Goal: Task Accomplishment & Management: Manage account settings

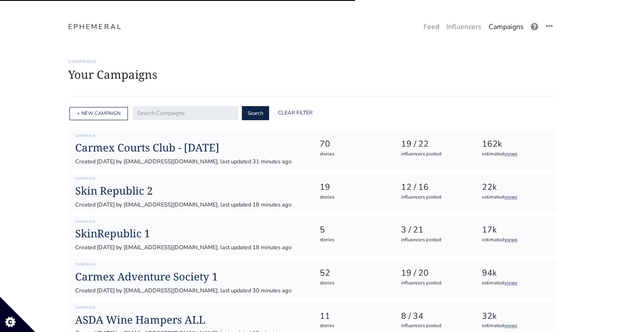
scroll to position [48, 0]
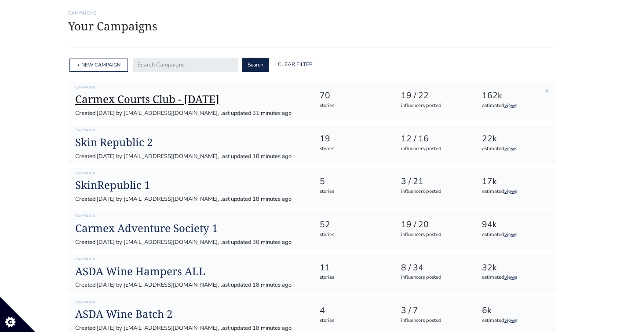
click at [194, 100] on h1 "Carmex Courts Club - [DATE]" at bounding box center [190, 99] width 231 height 13
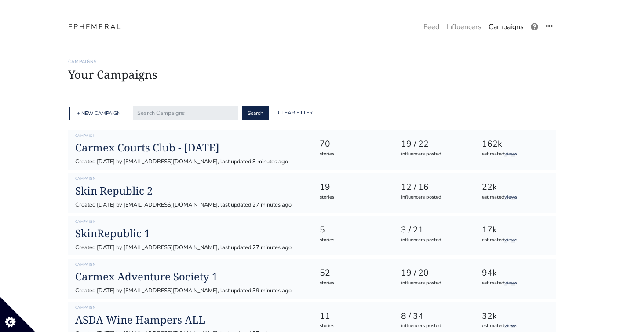
click at [547, 28] on icon at bounding box center [549, 25] width 7 height 7
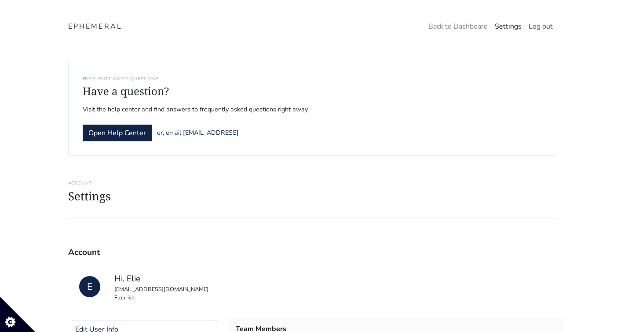
click at [541, 29] on link "Log out" at bounding box center [540, 27] width 31 height 18
